Goal: Transaction & Acquisition: Purchase product/service

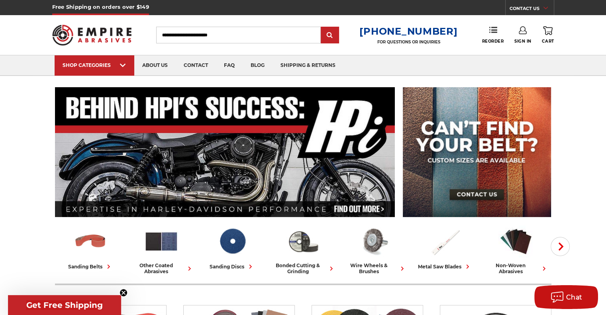
click at [206, 38] on input "Search" at bounding box center [238, 35] width 165 height 17
type input "******"
click at [322, 28] on input "submit" at bounding box center [330, 36] width 16 height 16
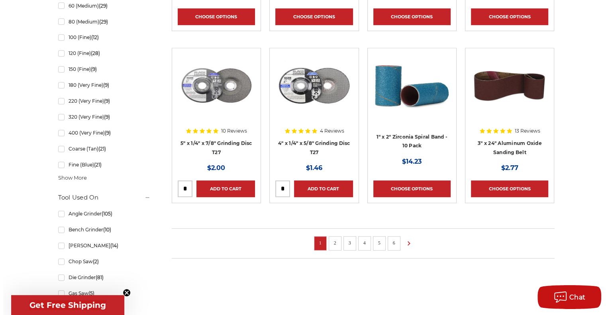
scroll to position [598, 0]
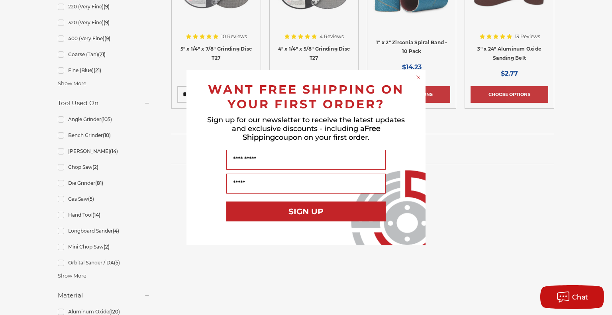
click at [606, 128] on div "Close dialog WANT FREE SHIPPING ON YOUR FIRST ORDER? Sign up for our newsletter…" at bounding box center [306, 157] width 612 height 315
click at [419, 80] on circle "Close dialog" at bounding box center [419, 77] width 8 height 8
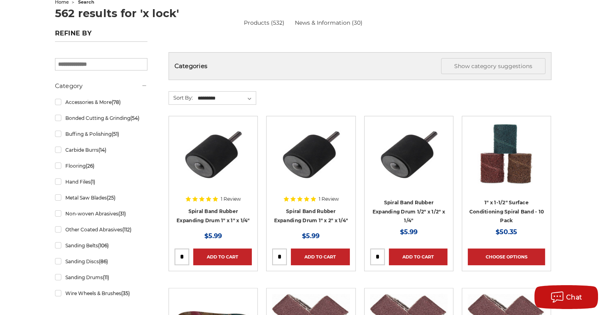
scroll to position [0, 0]
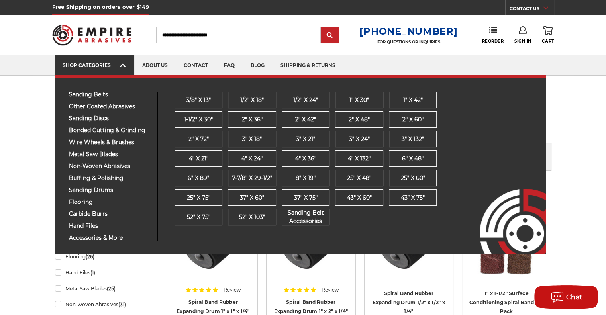
click at [125, 66] on span at bounding box center [123, 66] width 6 height 8
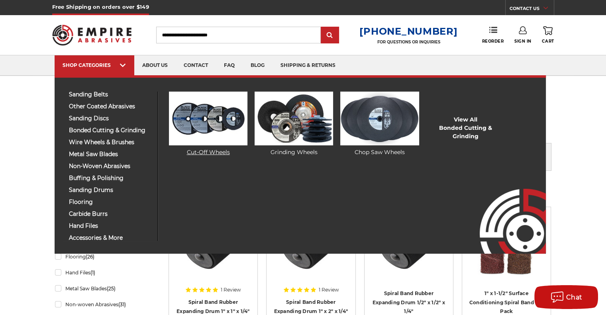
click at [232, 126] on img at bounding box center [208, 119] width 79 height 54
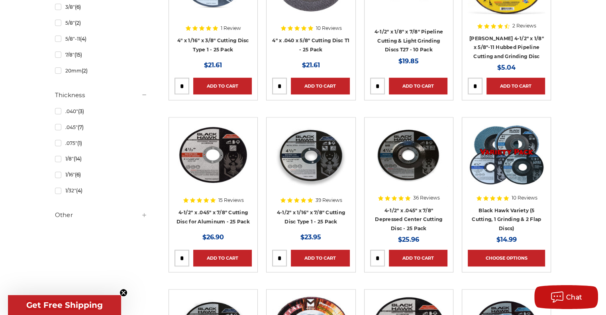
scroll to position [678, 0]
